Goal: Transaction & Acquisition: Purchase product/service

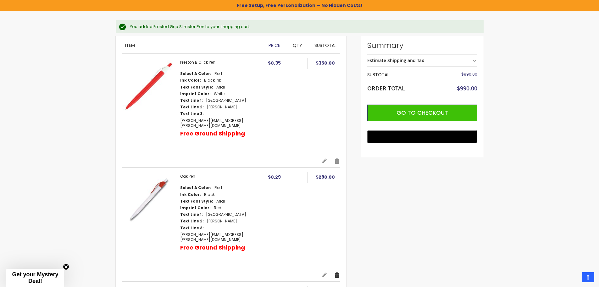
click at [337, 272] on link "Remove" at bounding box center [337, 275] width 6 height 6
